Goal: Check status: Check status

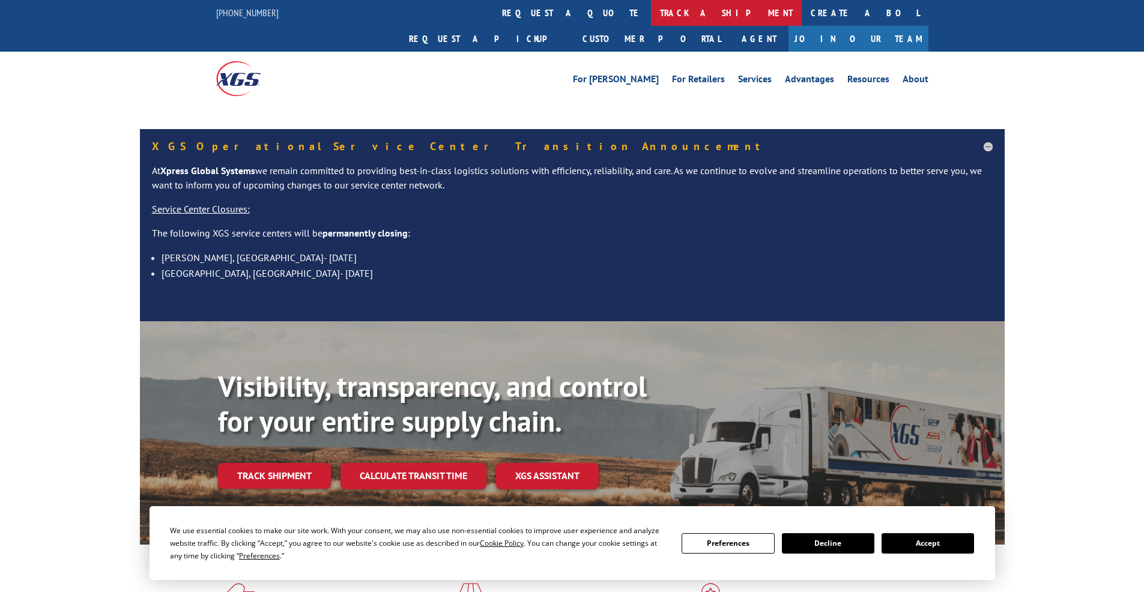
click at [651, 16] on link "track a shipment" at bounding box center [726, 13] width 151 height 26
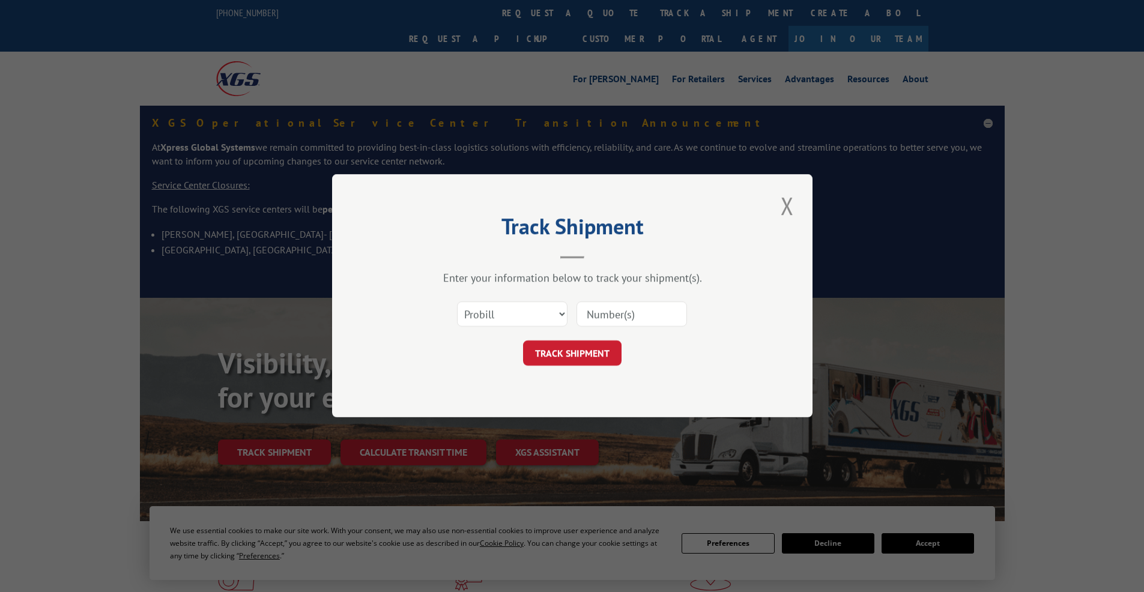
select select "bol"
click at [457, 302] on select "Select category... Probill BOL PO" at bounding box center [512, 314] width 111 height 25
click at [639, 318] on input at bounding box center [632, 314] width 111 height 25
paste input "2819483"
type input "2819483"
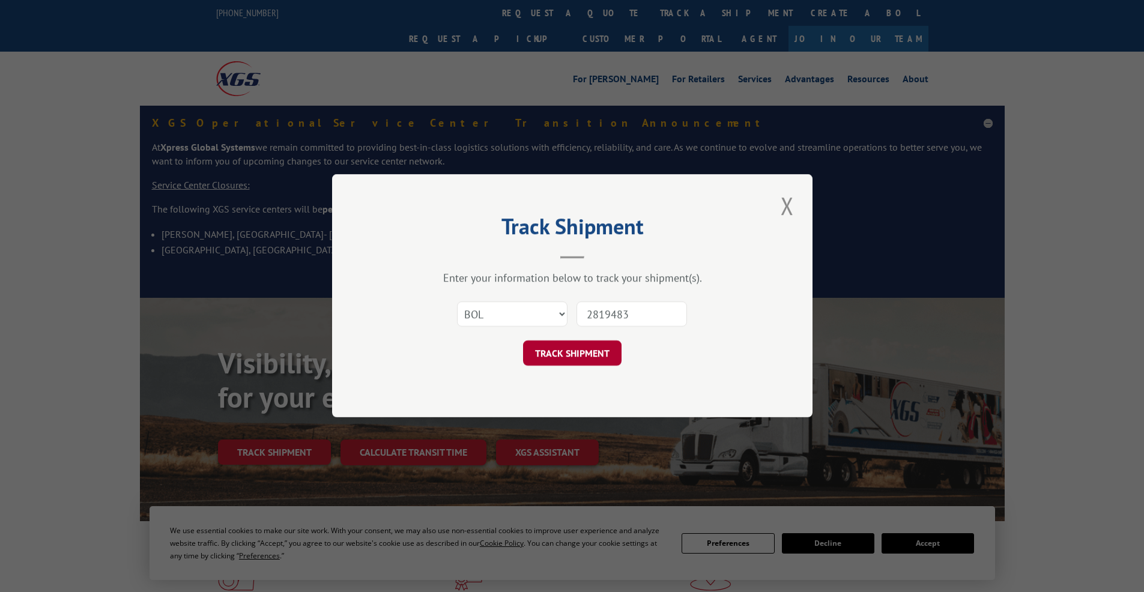
click at [605, 348] on button "TRACK SHIPMENT" at bounding box center [572, 353] width 99 height 25
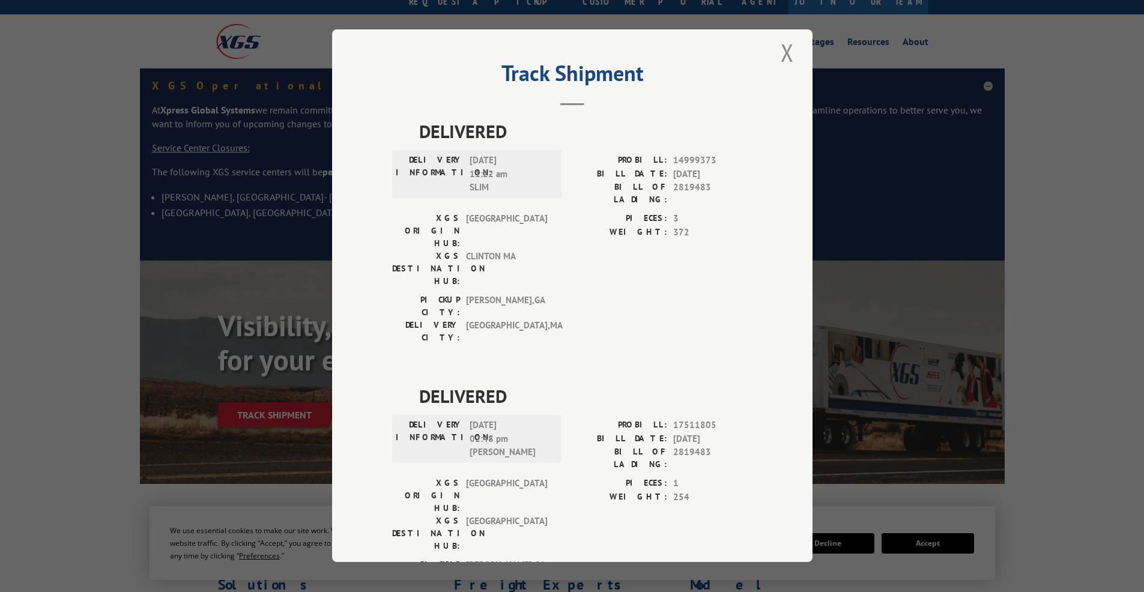
scroll to position [72, 0]
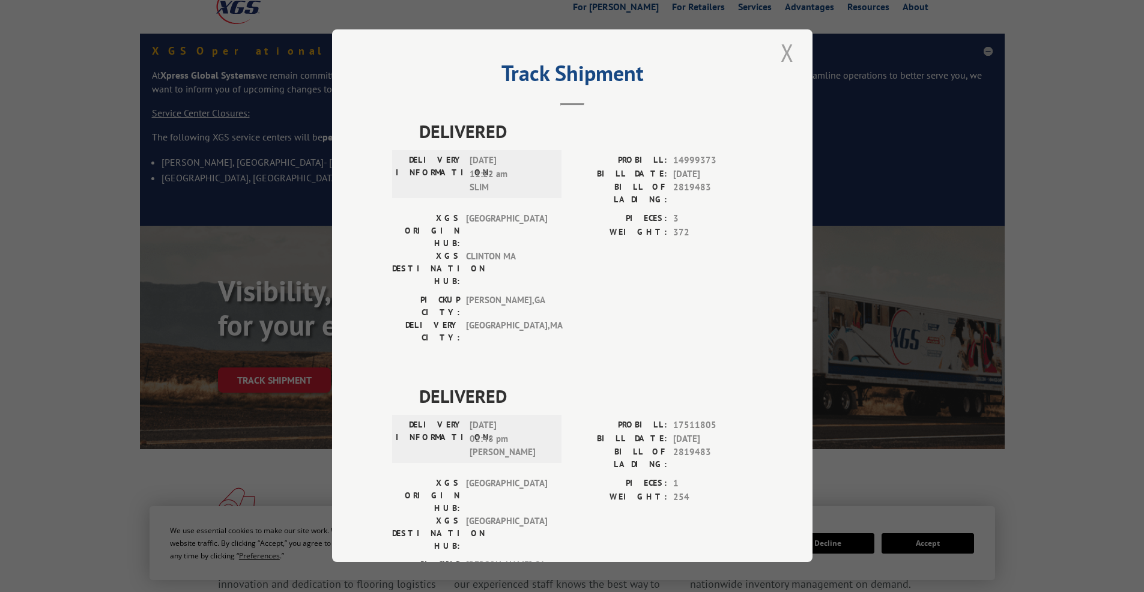
click at [778, 59] on button "Close modal" at bounding box center [787, 52] width 20 height 33
